Goal: Information Seeking & Learning: Understand process/instructions

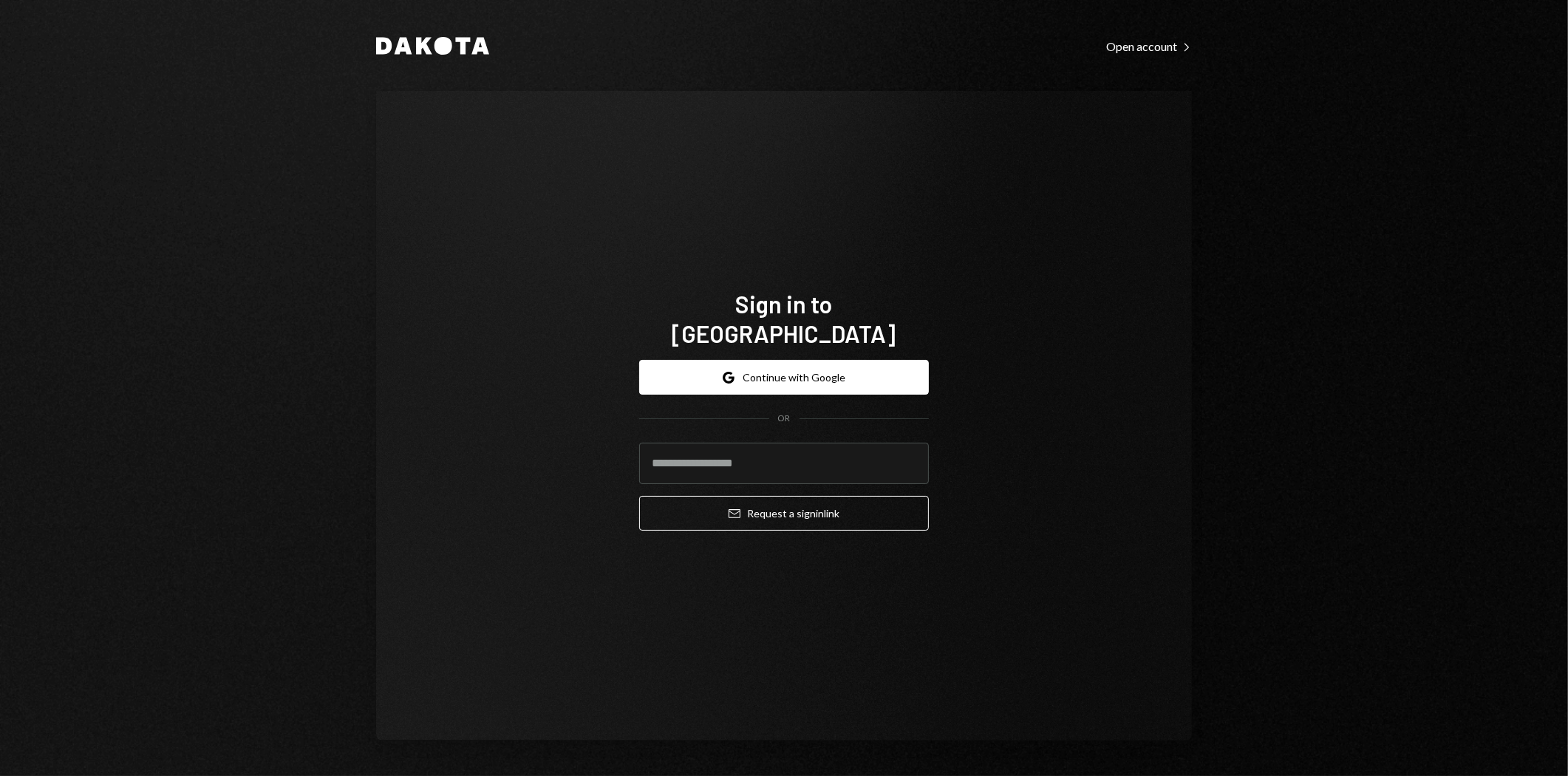
click at [804, 364] on button "Google Continue with Google" at bounding box center [784, 377] width 290 height 35
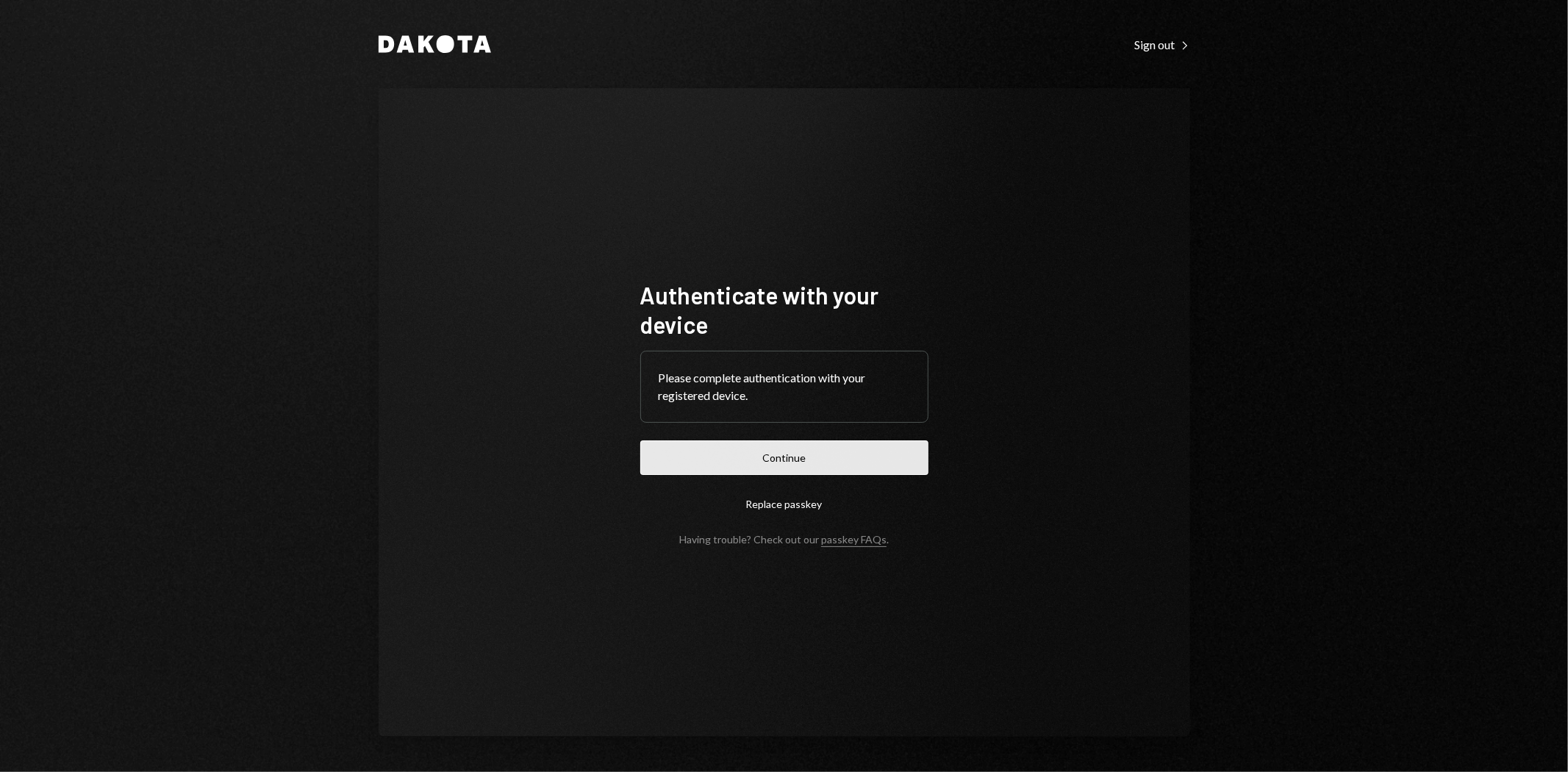
click at [761, 459] on button "Continue" at bounding box center [784, 458] width 288 height 35
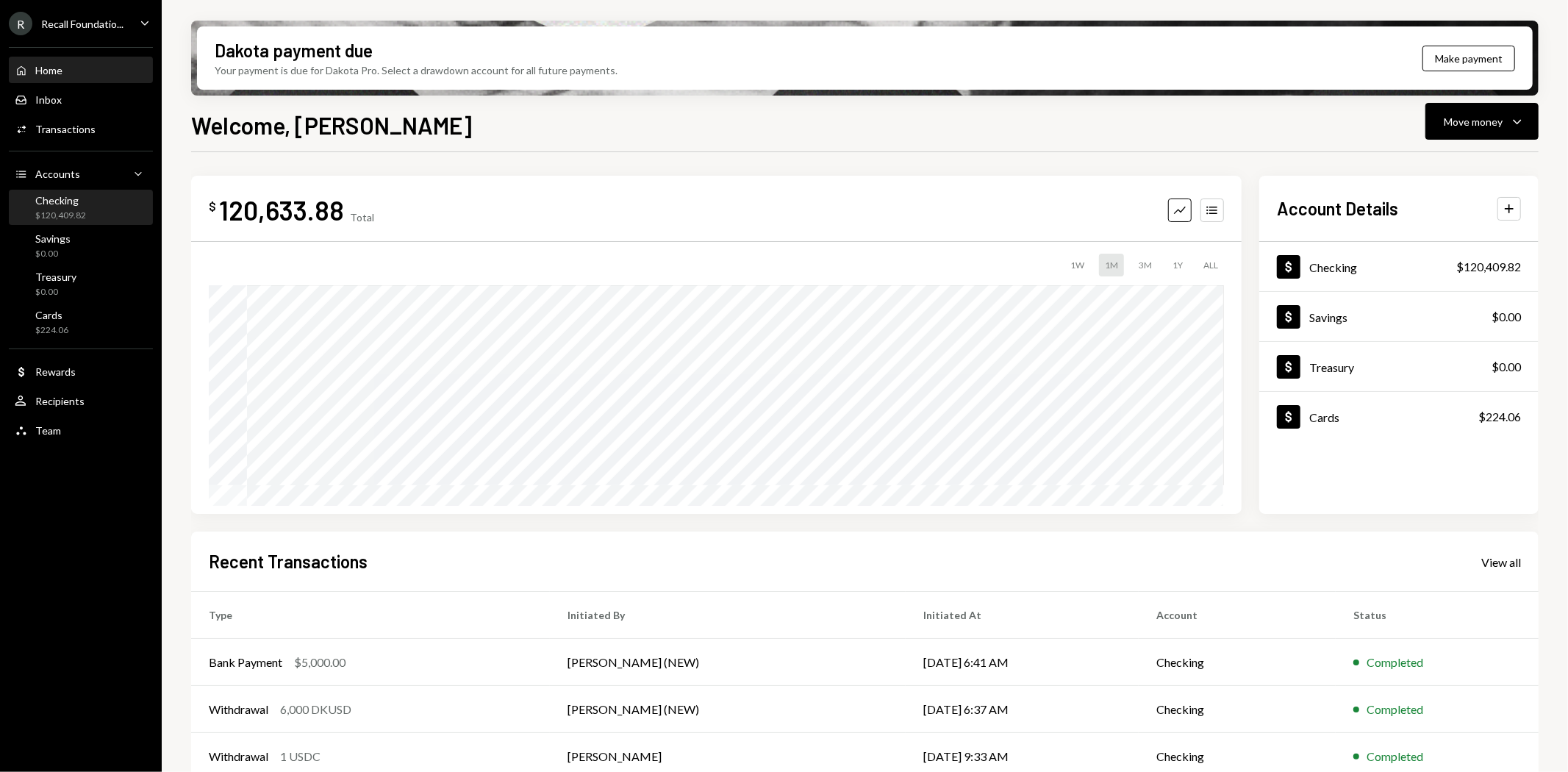
click at [75, 216] on div "$120,409.82" at bounding box center [60, 216] width 50 height 13
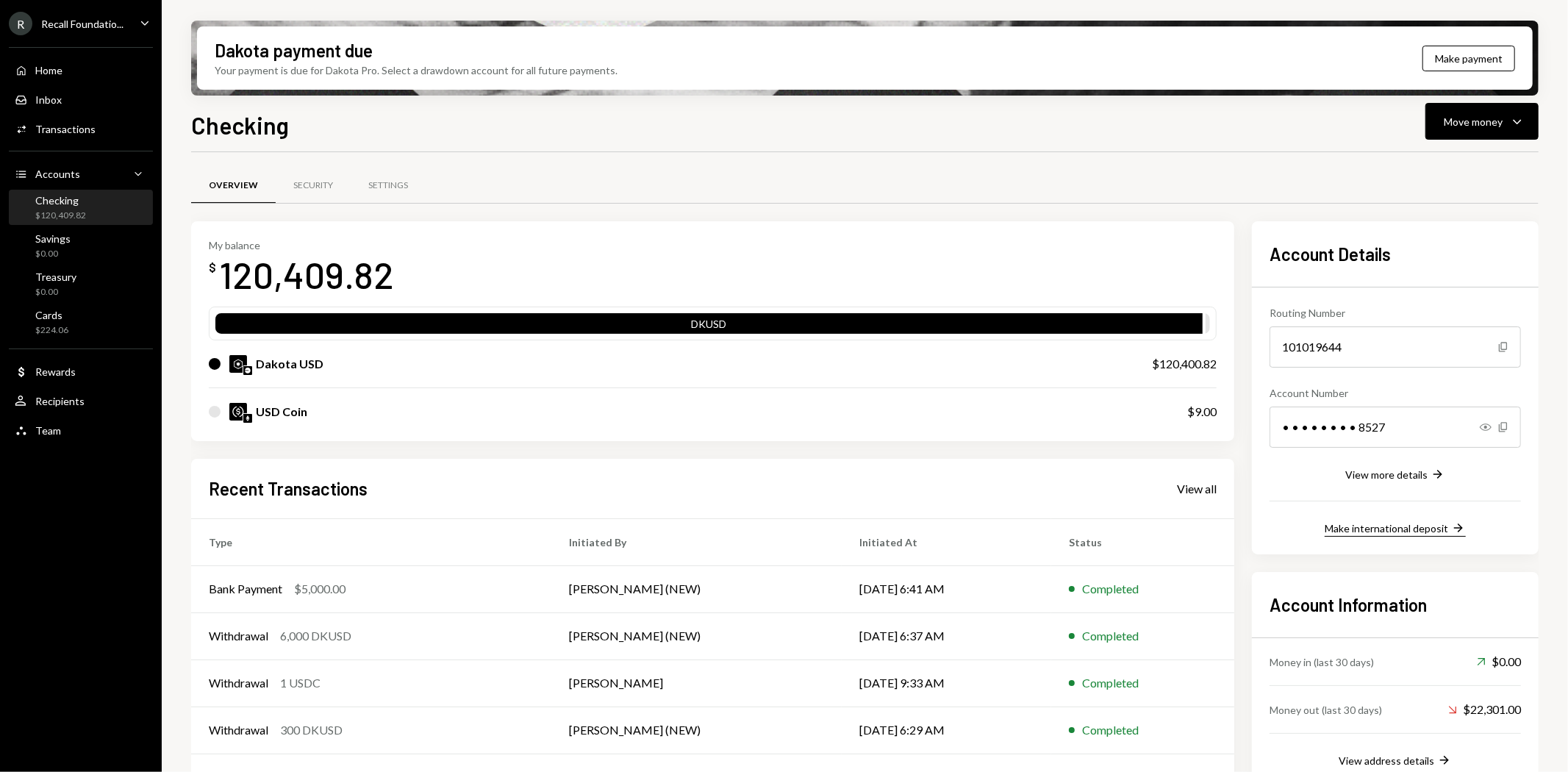
click at [1406, 529] on div "Make international deposit" at bounding box center [1386, 528] width 123 height 13
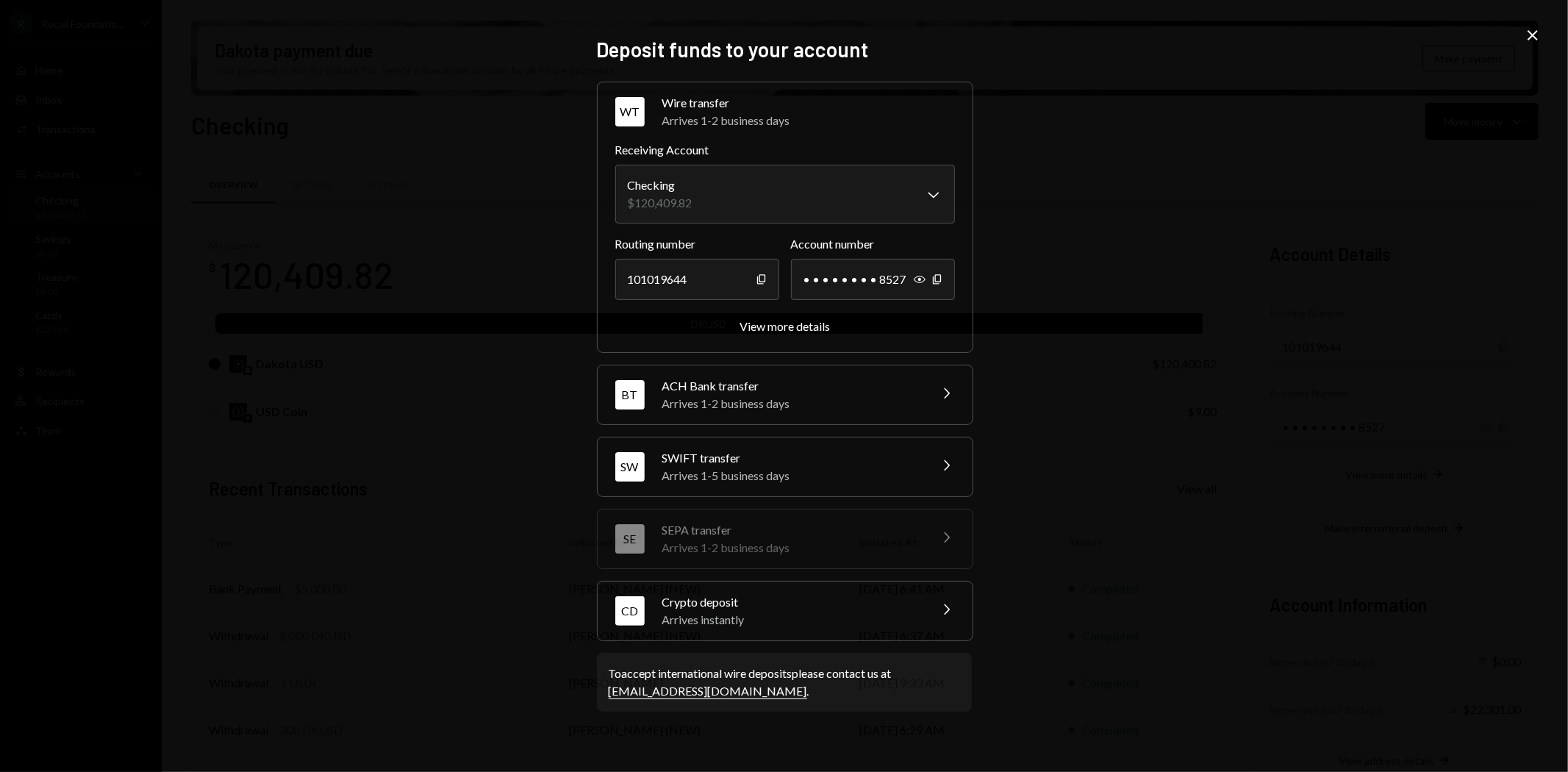
click at [857, 403] on div "Arrives 1-2 business days" at bounding box center [790, 403] width 257 height 17
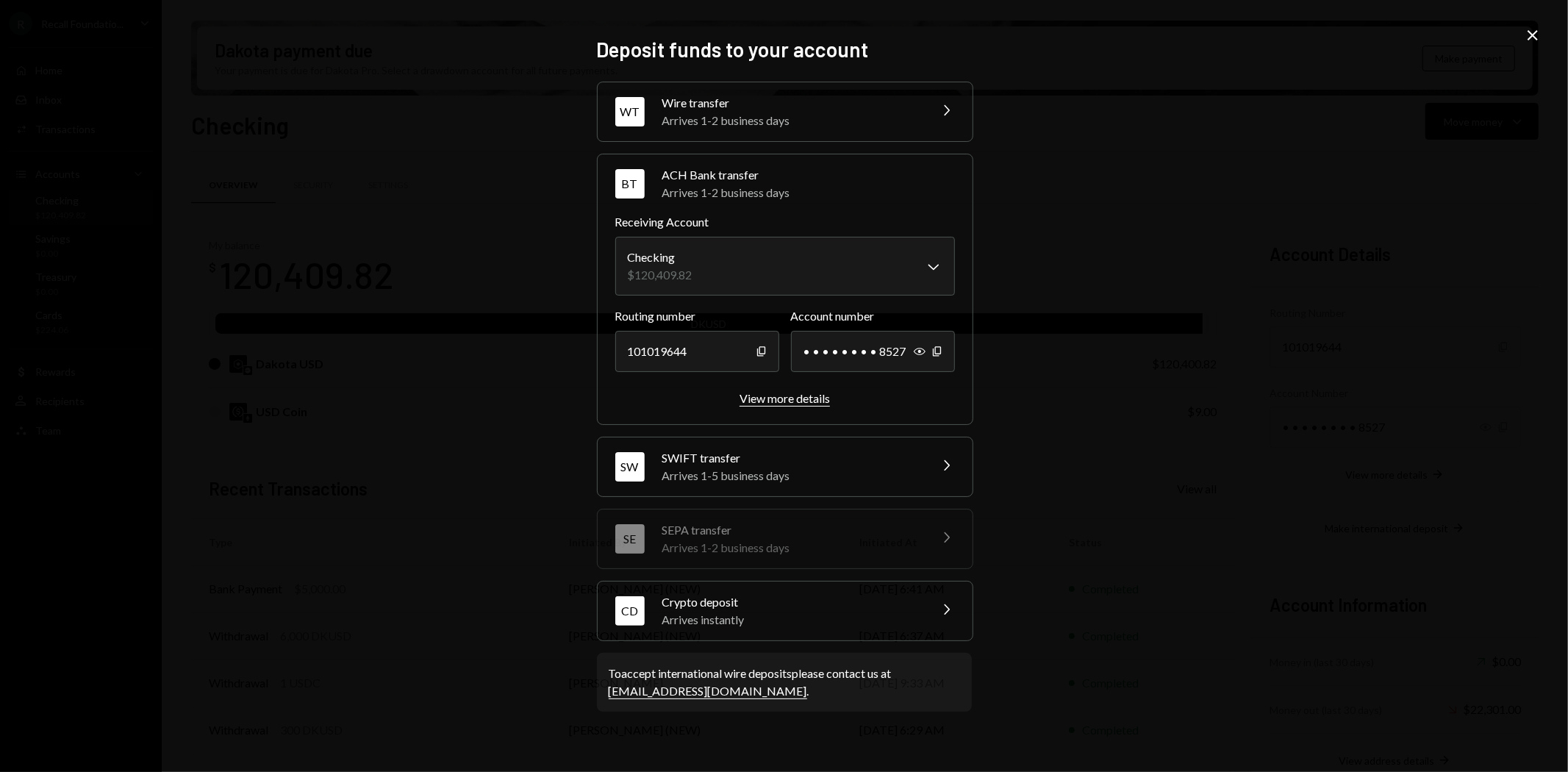
click at [801, 402] on div "View more details" at bounding box center [784, 397] width 90 height 14
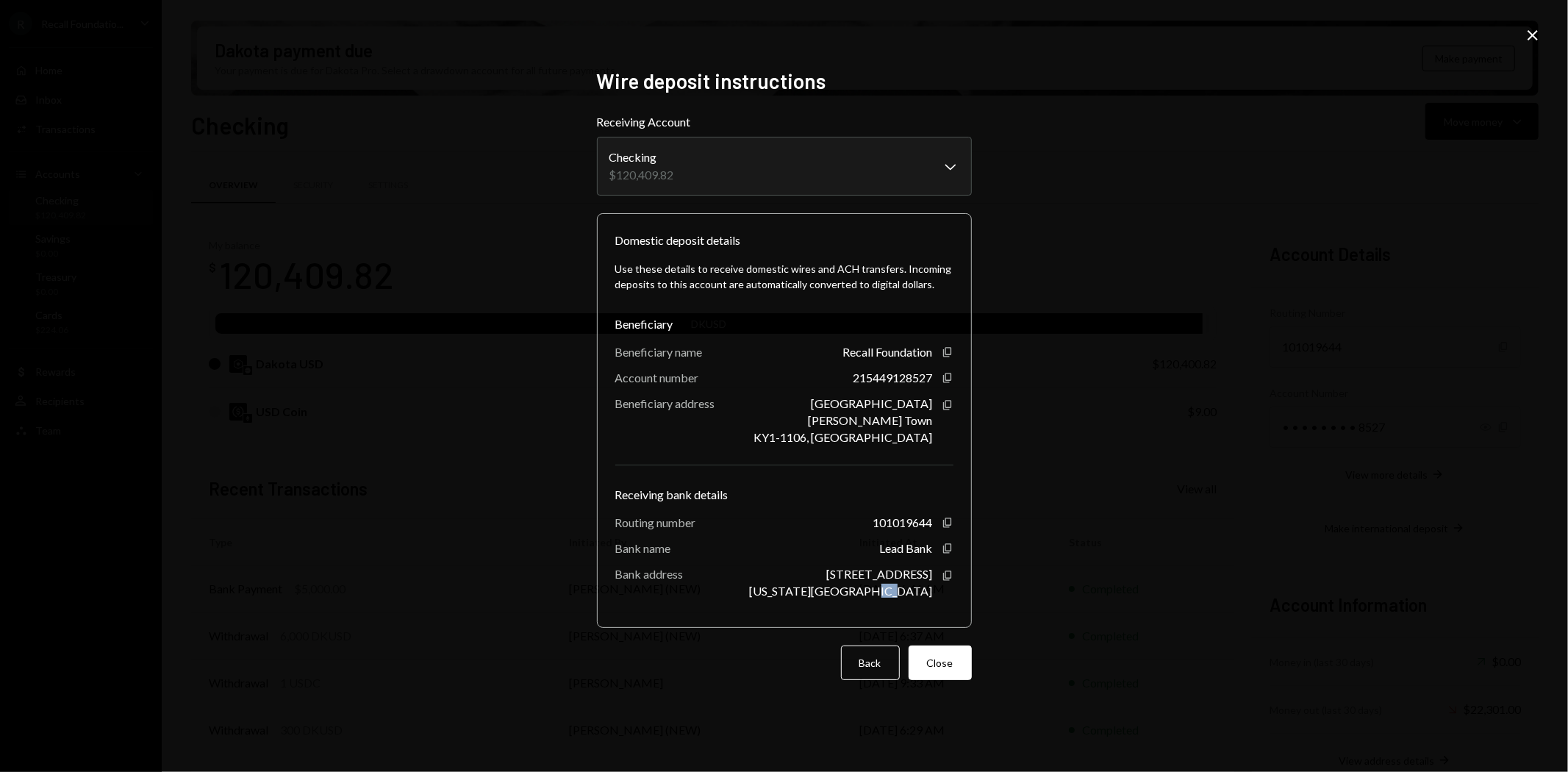
click at [913, 598] on div "Use these details to receive domestic wires and ACH transfers. Incoming deposit…" at bounding box center [784, 429] width 338 height 360
click at [1195, 556] on div "**********" at bounding box center [784, 386] width 1568 height 772
click at [948, 377] on icon "Copy" at bounding box center [947, 377] width 12 height 12
drag, startPoint x: 948, startPoint y: 520, endPoint x: 902, endPoint y: 529, distance: 46.9
click at [948, 520] on icon "Copy" at bounding box center [947, 522] width 12 height 12
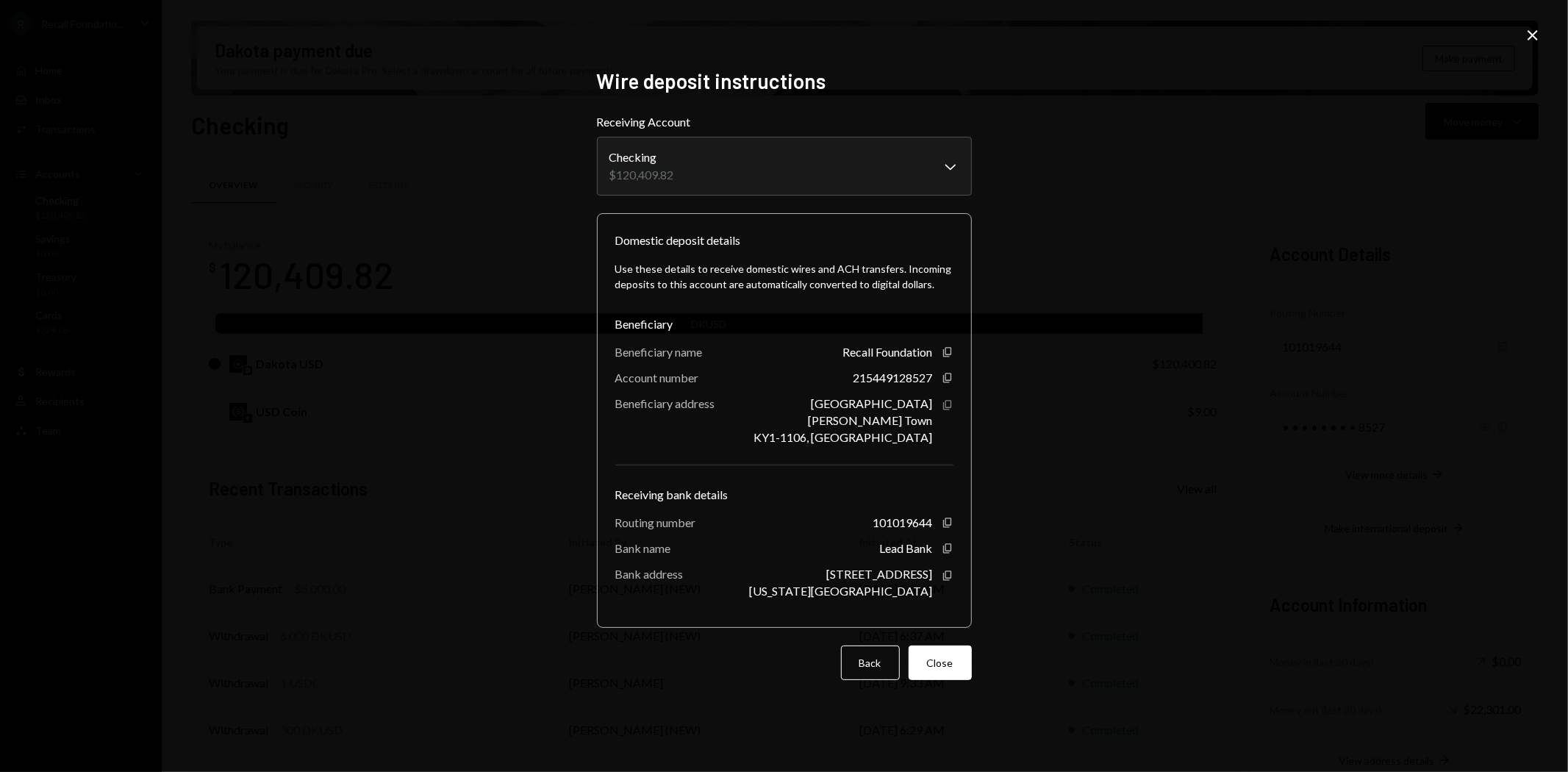
click at [952, 408] on icon "Copy" at bounding box center [947, 405] width 12 height 12
click at [1301, 478] on div "**********" at bounding box center [784, 386] width 1568 height 772
click at [949, 659] on button "Close" at bounding box center [940, 663] width 63 height 35
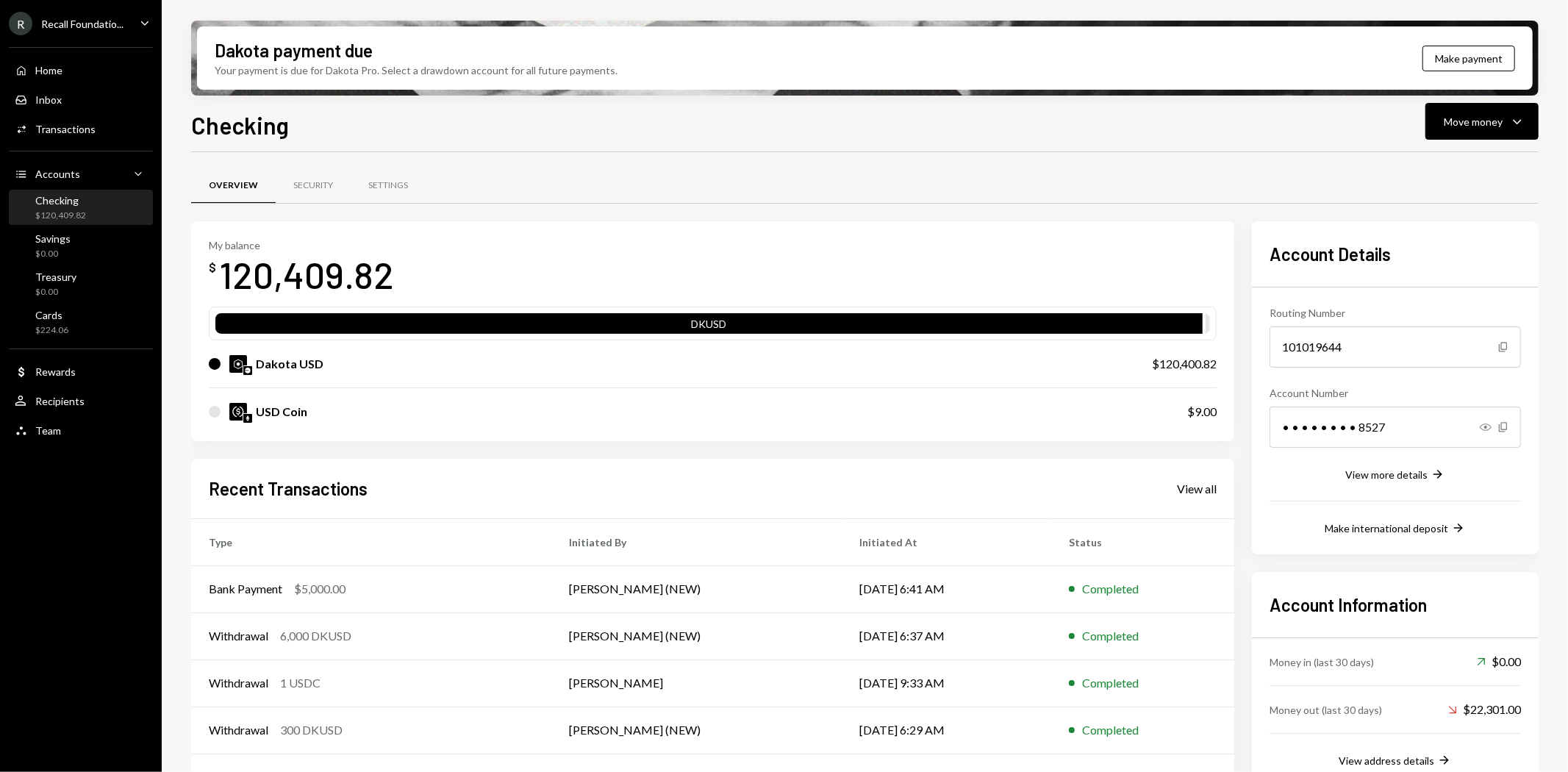
click at [103, 201] on div "Checking $120,409.82" at bounding box center [81, 207] width 132 height 28
click at [1480, 426] on icon "Show" at bounding box center [1485, 427] width 12 height 12
click at [1489, 422] on icon "button" at bounding box center [1485, 427] width 12 height 9
click at [1402, 473] on div "View more details" at bounding box center [1386, 475] width 83 height 13
